Goal: Obtain resource: Obtain resource

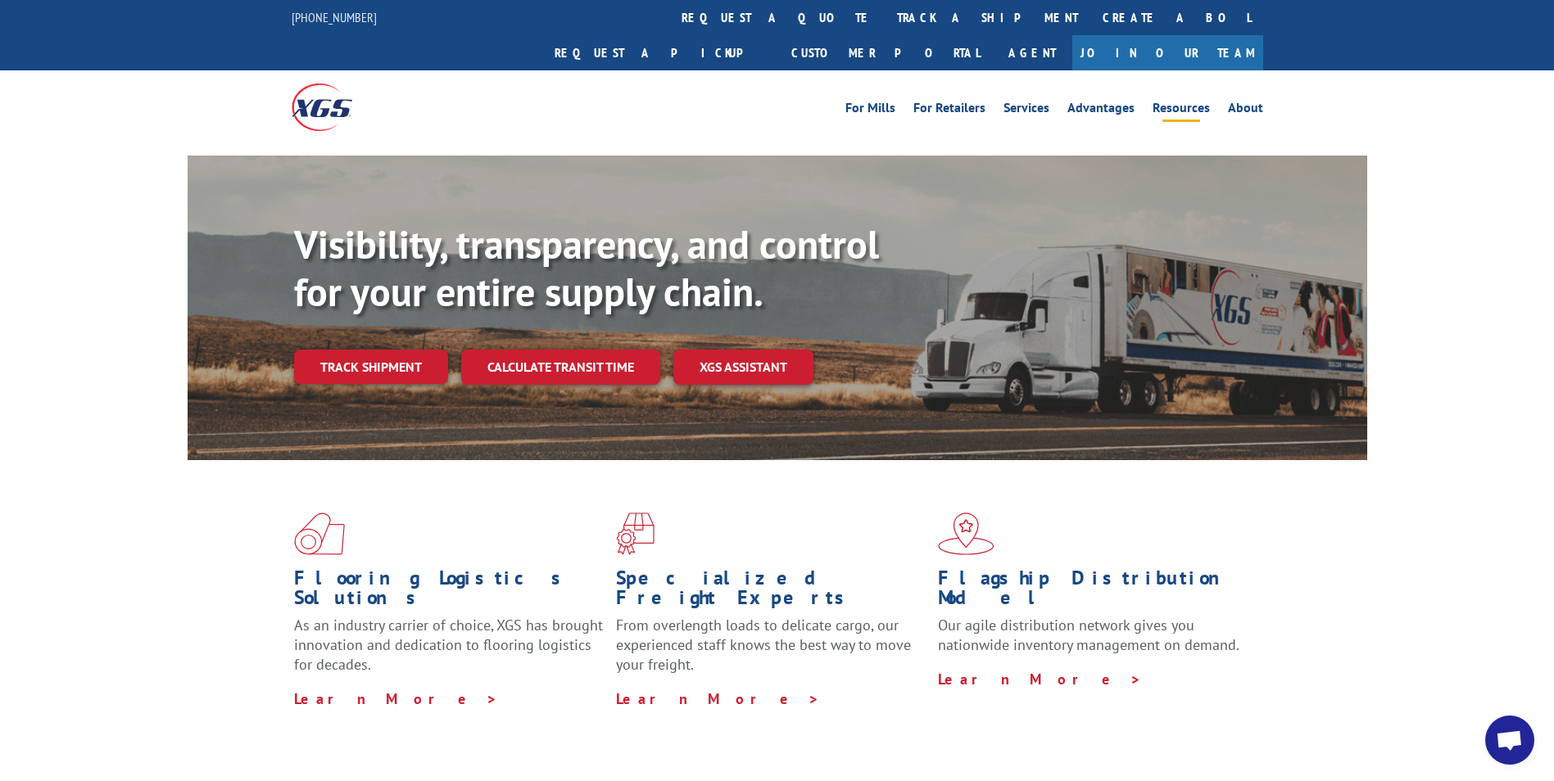
click at [1166, 102] on link "Resources" at bounding box center [1180, 111] width 57 height 18
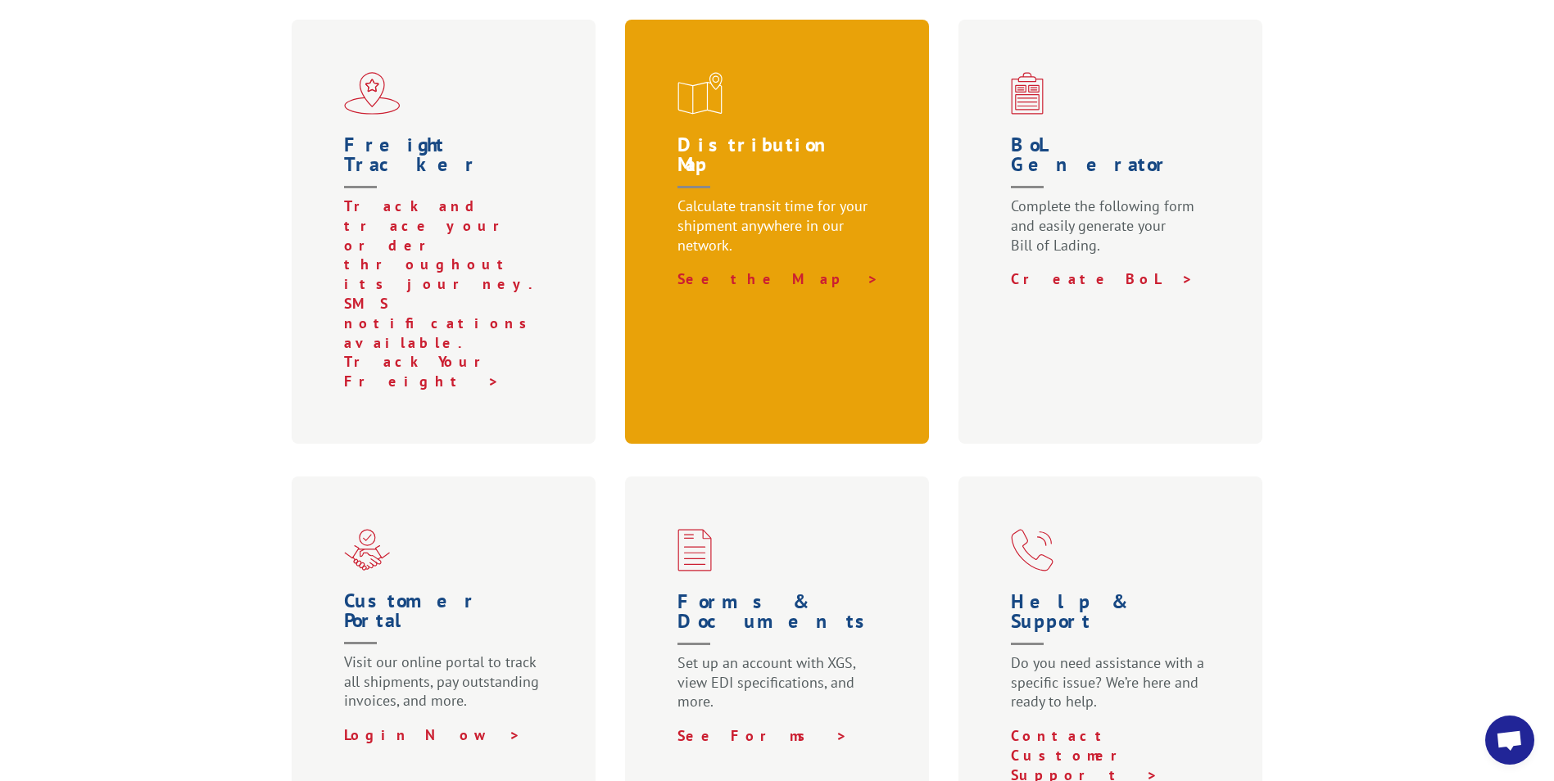
scroll to position [655, 0]
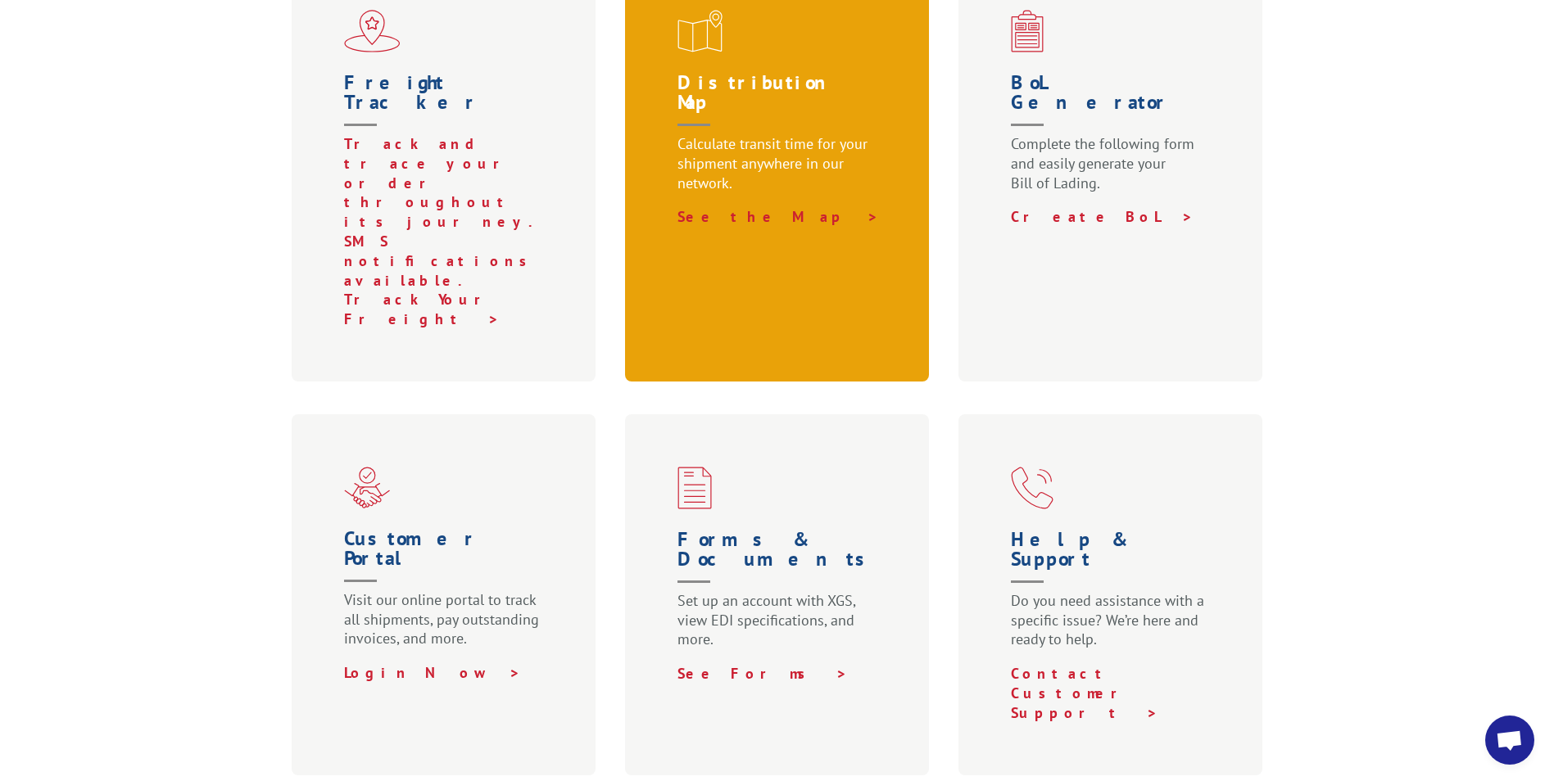
click at [785, 491] on div "Forms & Documents Set up an account with XGS, view EDI specifications, and more…" at bounding box center [777, 594] width 305 height 361
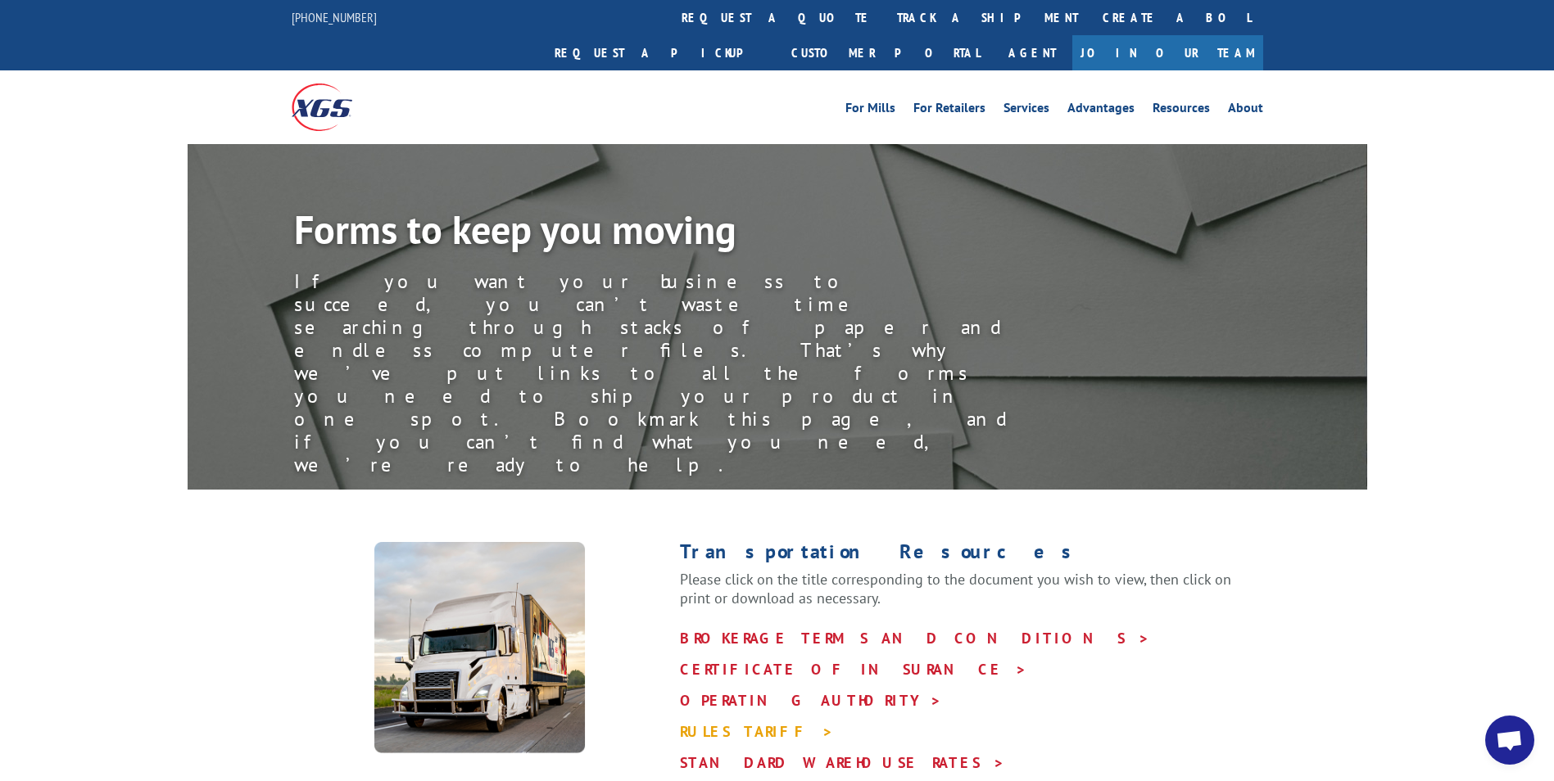
click at [747, 722] on link "RULES TARIFF >" at bounding box center [757, 731] width 154 height 19
